Goal: Task Accomplishment & Management: Manage account settings

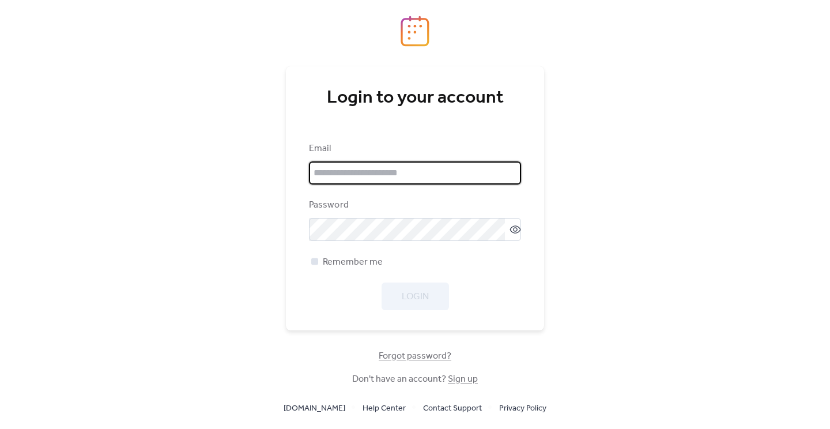
type input "**********"
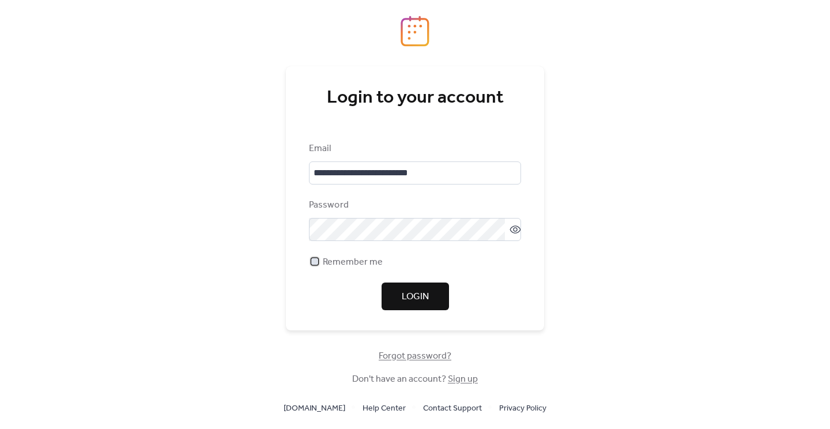
click at [338, 259] on span "Remember me" at bounding box center [353, 262] width 60 height 14
click at [420, 297] on span "Login" at bounding box center [415, 297] width 27 height 14
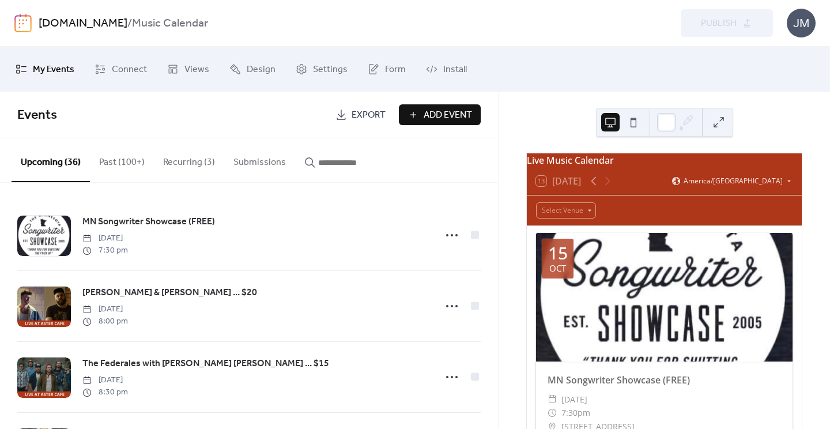
click at [101, 26] on link "[DOMAIN_NAME]" at bounding box center [83, 24] width 89 height 22
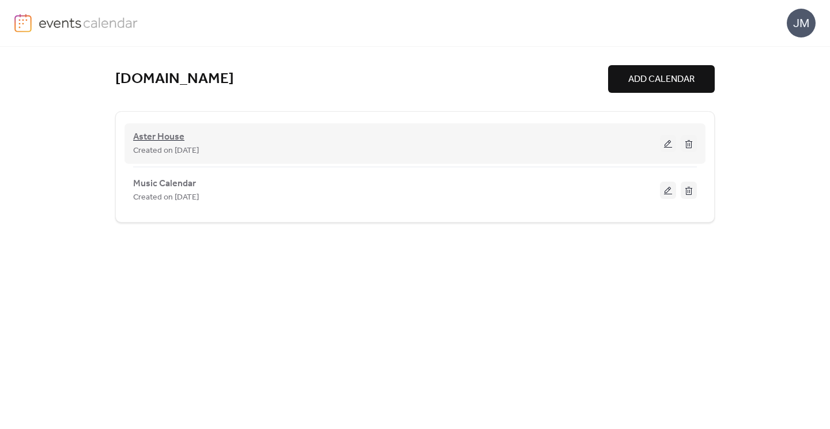
click at [160, 132] on span "Aster House" at bounding box center [158, 137] width 51 height 14
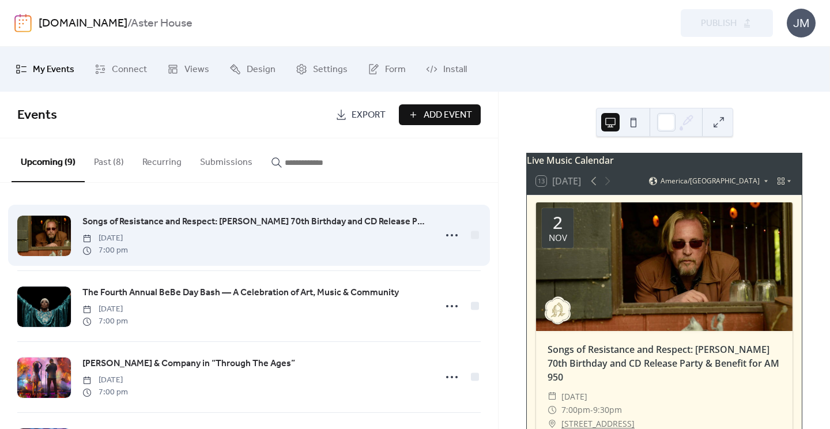
click at [159, 225] on span "Songs of Resistance and Respect: [PERSON_NAME] 70th Birthday and CD Release Par…" at bounding box center [255, 222] width 346 height 14
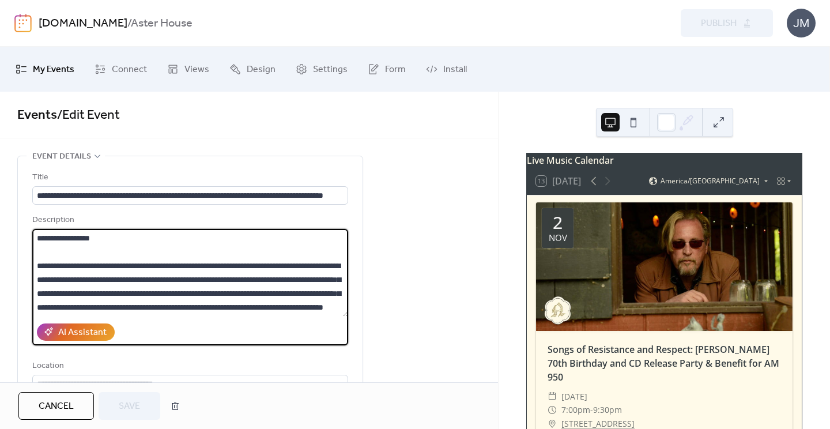
drag, startPoint x: 285, startPoint y: 285, endPoint x: 32, endPoint y: 265, distance: 253.8
click at [32, 265] on textarea at bounding box center [190, 273] width 316 height 88
click at [33, 404] on button "Cancel" at bounding box center [56, 406] width 76 height 28
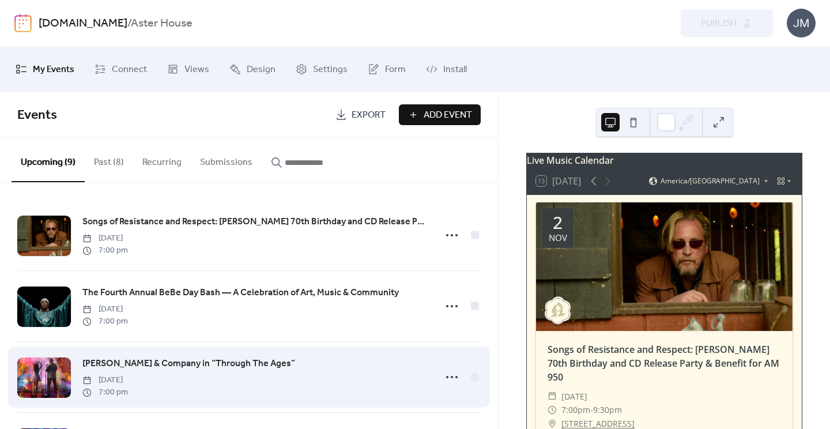
click at [194, 365] on span "[PERSON_NAME] & Company in “Through The Ages”" at bounding box center [188, 364] width 213 height 14
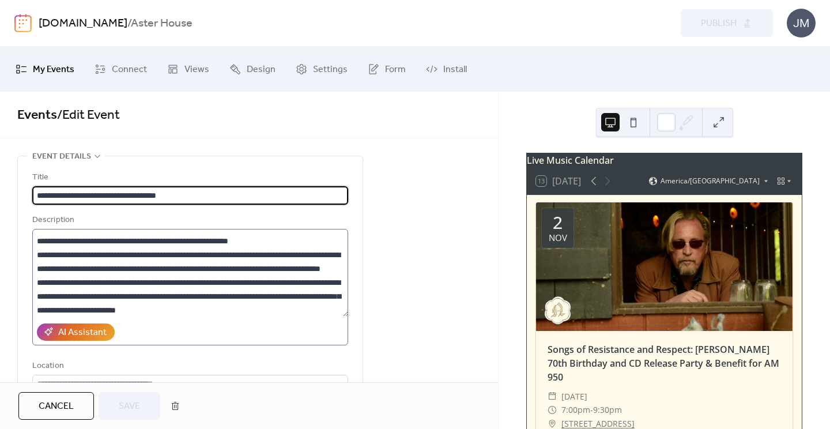
scroll to position [54, 0]
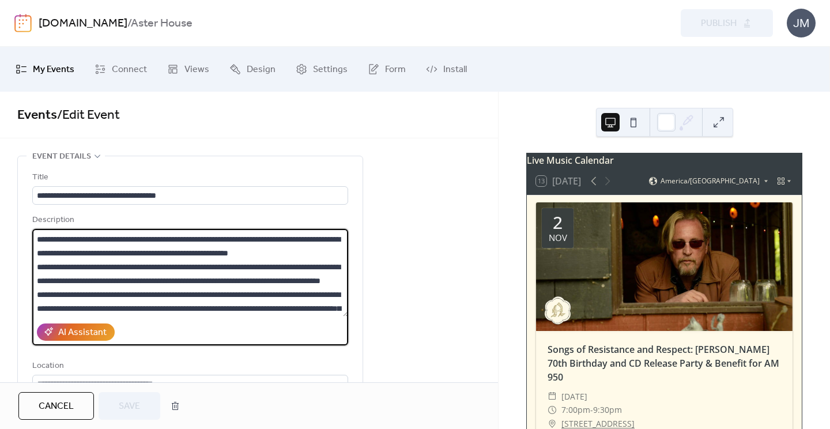
drag, startPoint x: 151, startPoint y: 310, endPoint x: 36, endPoint y: 235, distance: 137.0
click at [36, 235] on textarea at bounding box center [190, 273] width 316 height 88
click at [41, 408] on span "Cancel" at bounding box center [56, 406] width 35 height 14
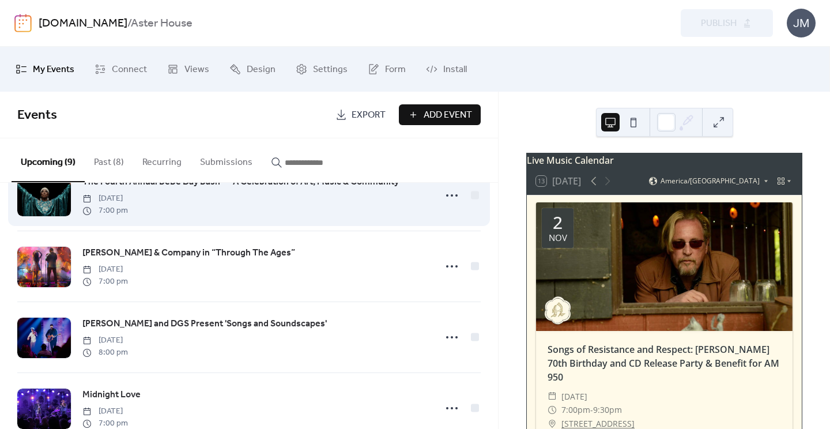
scroll to position [112, 0]
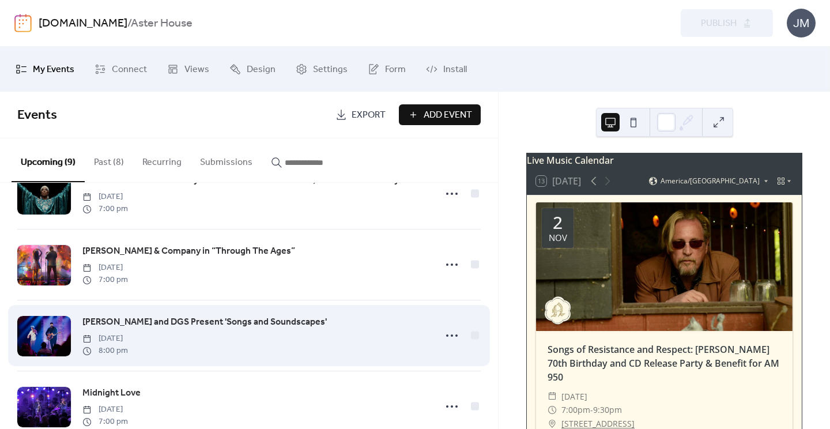
click at [157, 319] on span "[PERSON_NAME] and DGS Present 'Songs and Soundscapes'" at bounding box center [204, 322] width 244 height 14
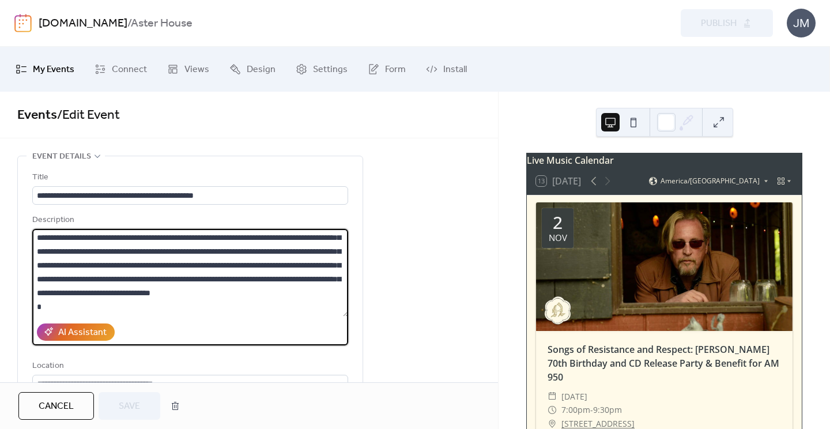
scroll to position [80, 0]
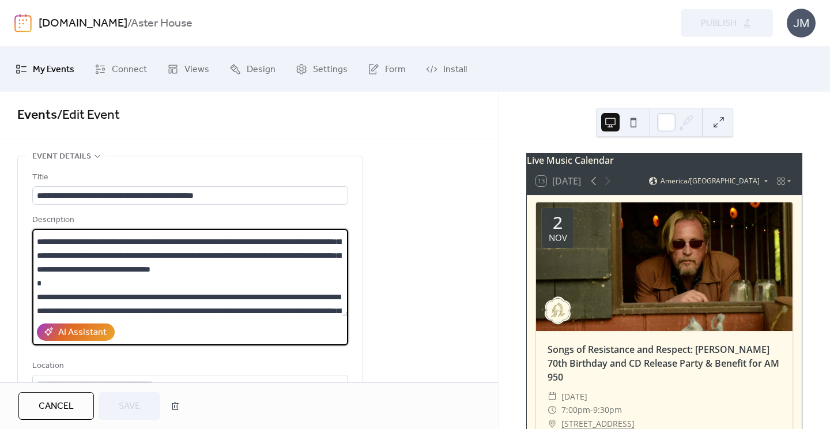
drag, startPoint x: 233, startPoint y: 232, endPoint x: 286, endPoint y: 279, distance: 70.6
click at [286, 279] on textarea at bounding box center [190, 273] width 316 height 88
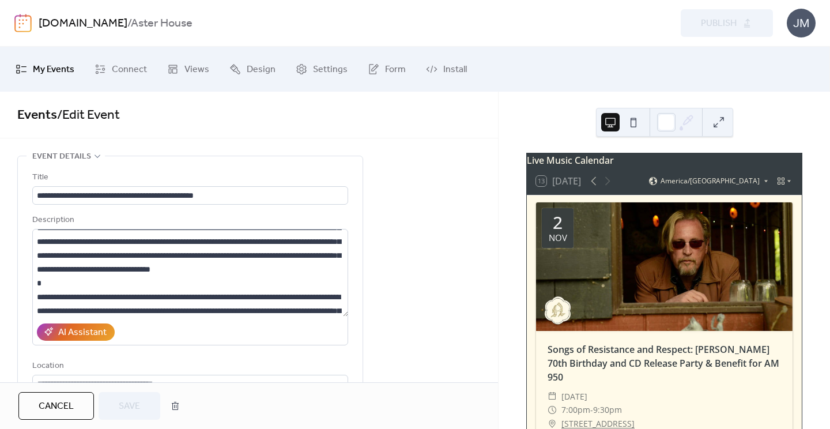
click at [41, 419] on button "Cancel" at bounding box center [56, 406] width 76 height 28
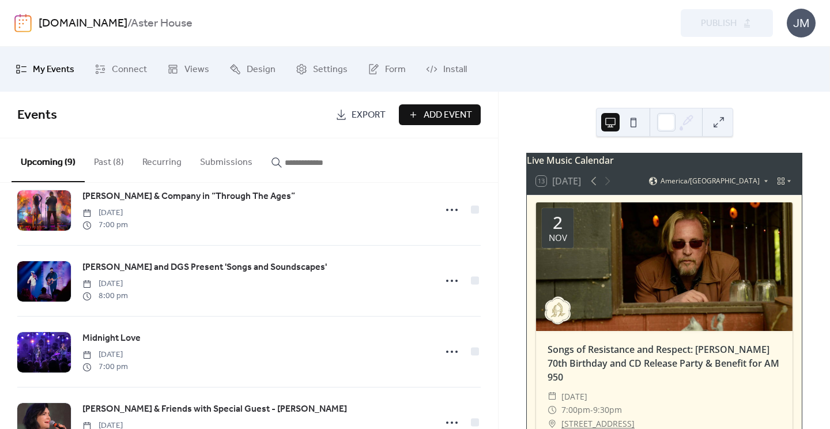
scroll to position [183, 0]
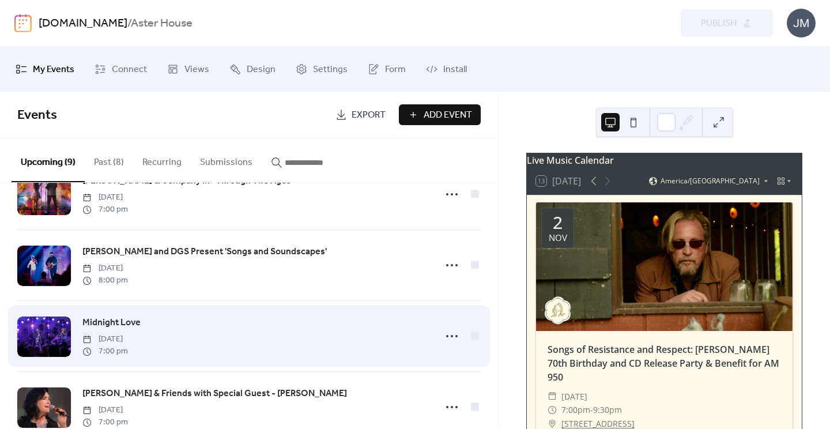
click at [109, 319] on span "Midnight Love" at bounding box center [111, 323] width 58 height 14
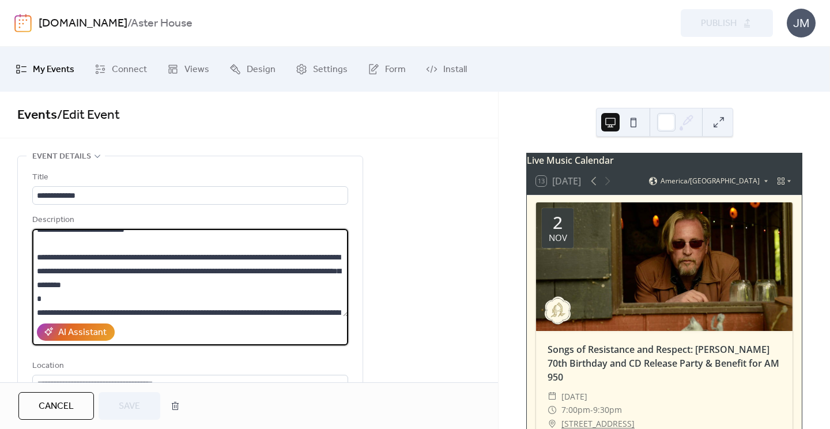
scroll to position [118, 0]
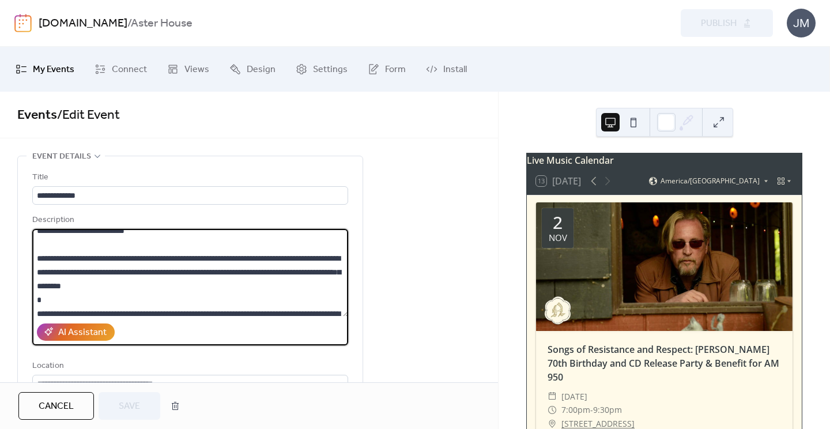
drag, startPoint x: 37, startPoint y: 241, endPoint x: 305, endPoint y: 247, distance: 268.6
click at [305, 247] on textarea at bounding box center [190, 273] width 316 height 88
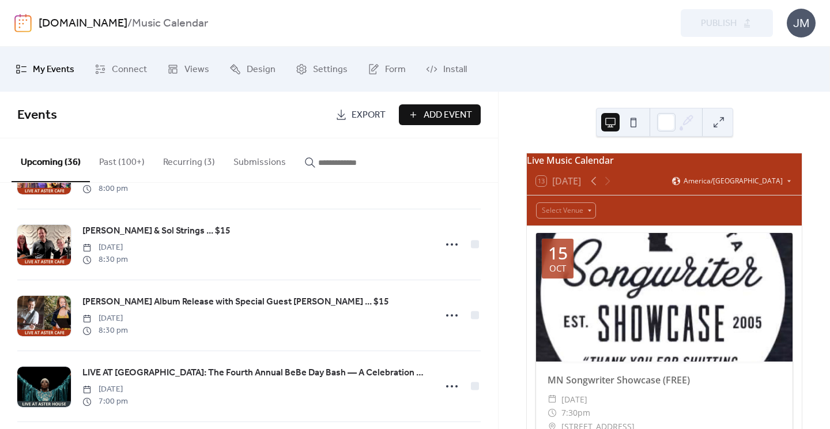
scroll to position [1343, 0]
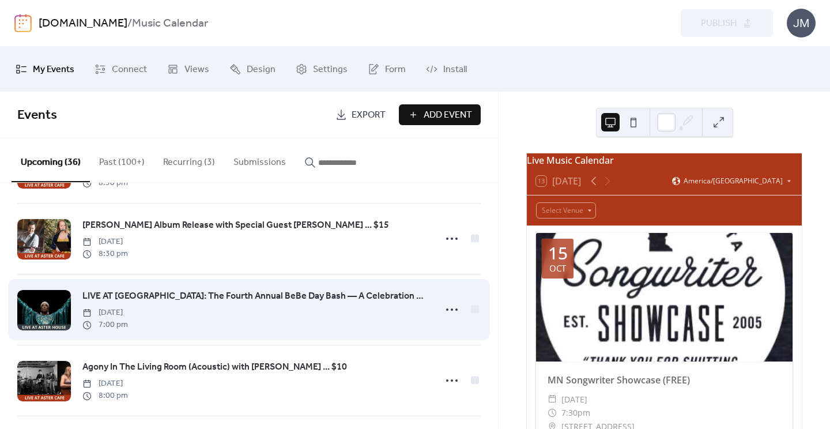
click at [55, 301] on div at bounding box center [44, 310] width 54 height 40
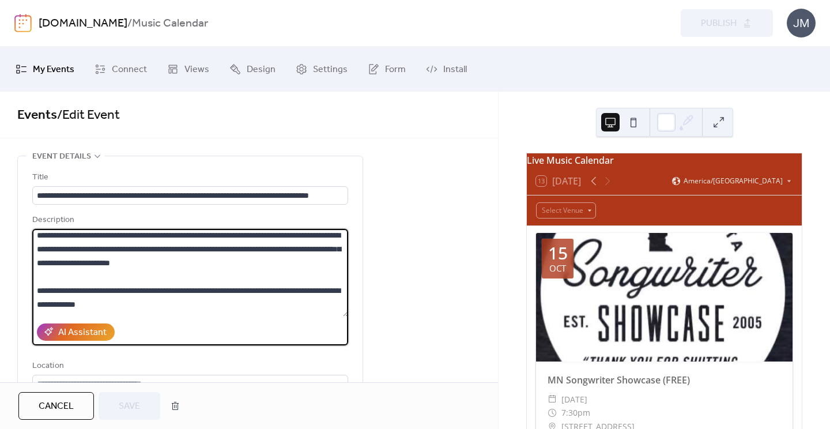
scroll to position [254, 0]
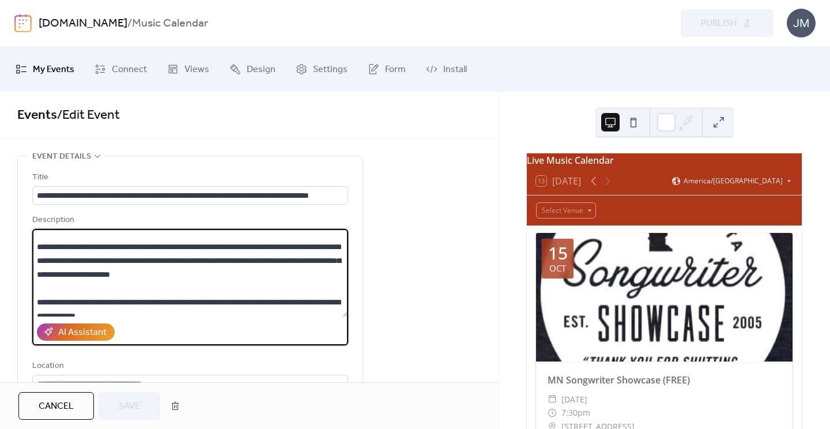
drag, startPoint x: 38, startPoint y: 237, endPoint x: 266, endPoint y: 243, distance: 228.3
click at [266, 243] on textarea at bounding box center [190, 273] width 316 height 88
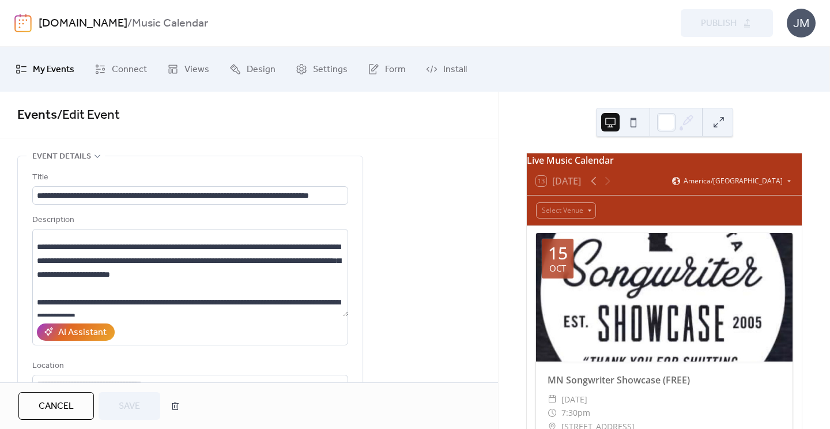
click at [57, 406] on span "Cancel" at bounding box center [56, 406] width 35 height 14
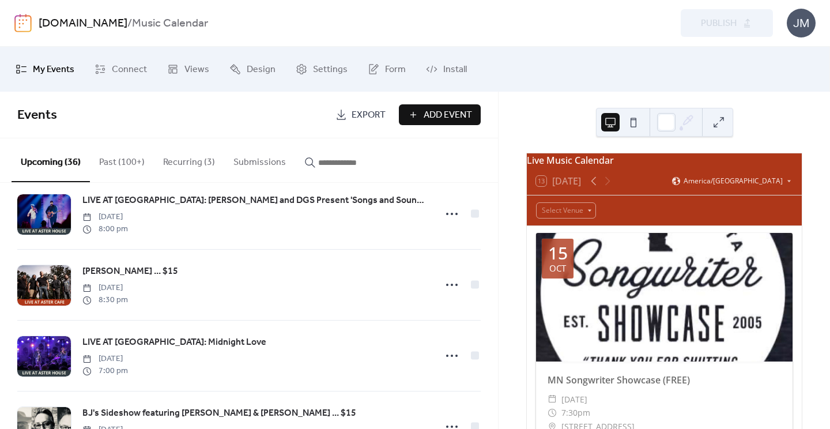
scroll to position [1923, 0]
